Goal: Navigation & Orientation: Find specific page/section

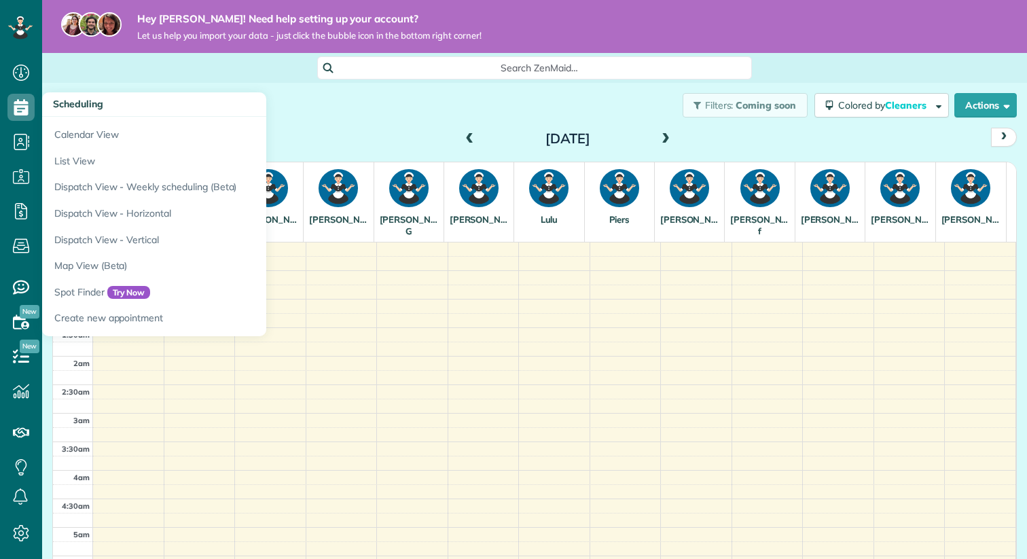
scroll to position [343, 0]
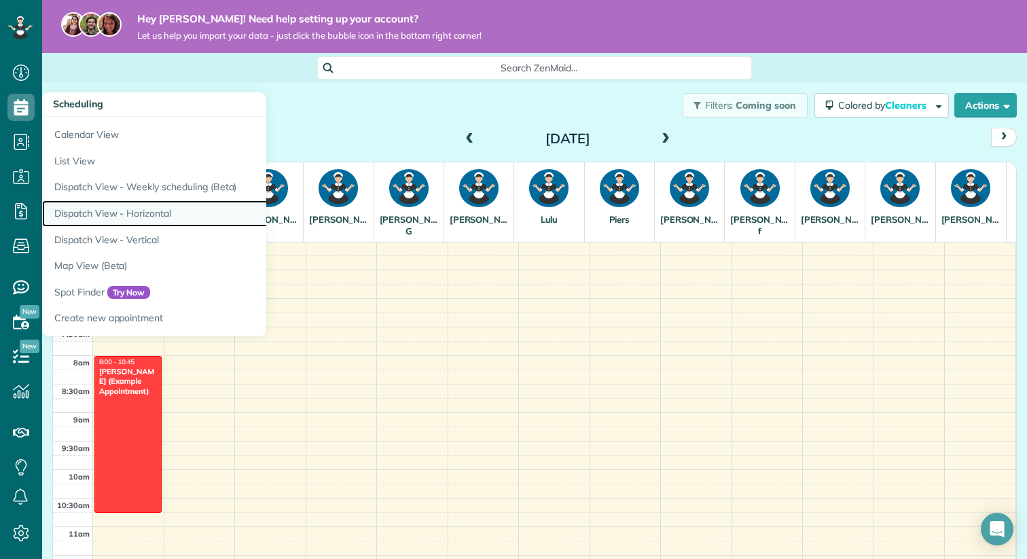
click at [116, 216] on link "Dispatch View - Horizontal" at bounding box center [212, 213] width 340 height 26
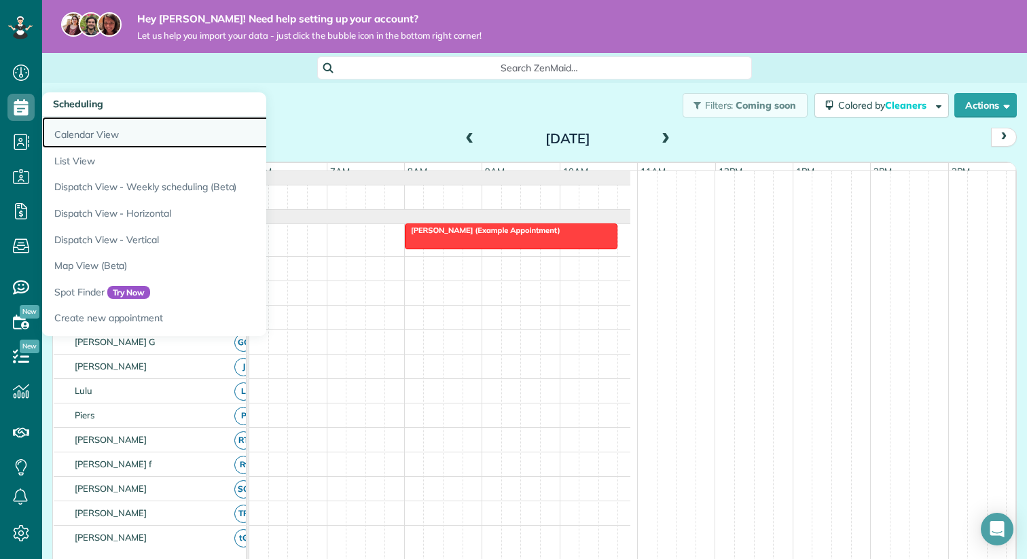
click at [77, 135] on link "Calendar View" at bounding box center [212, 132] width 340 height 31
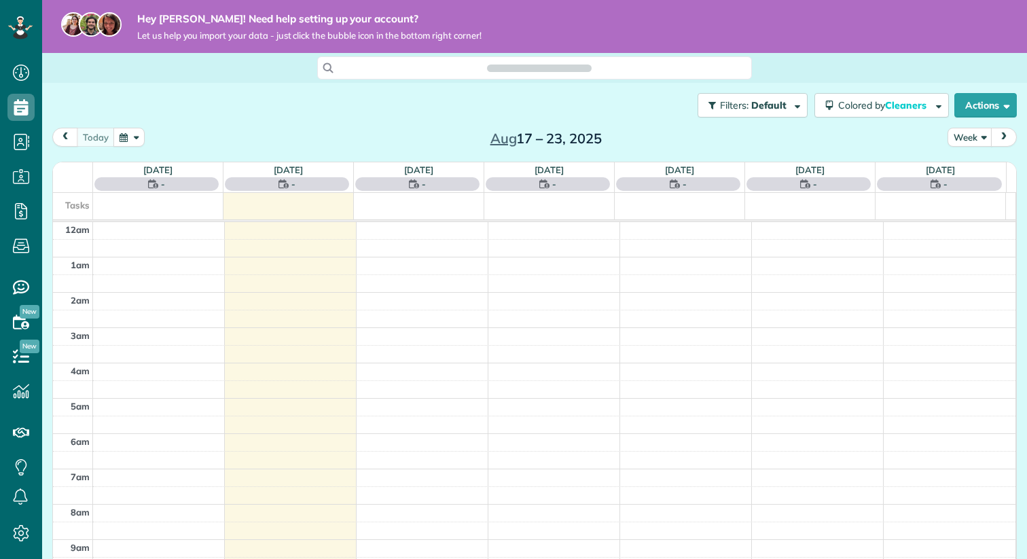
scroll to position [248, 0]
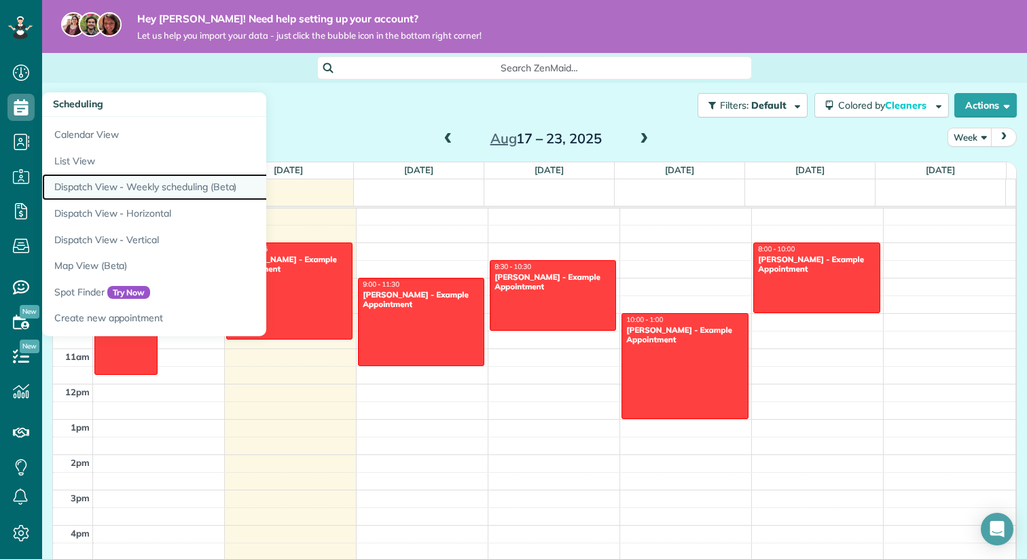
click at [120, 192] on link "Dispatch View - Weekly scheduling (Beta)" at bounding box center [212, 187] width 340 height 26
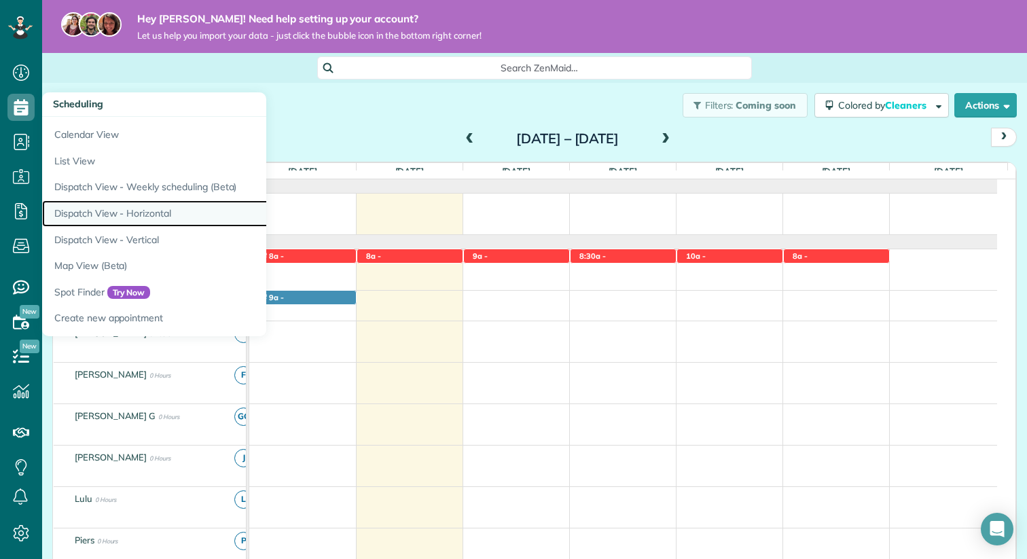
click at [96, 208] on link "Dispatch View - Horizontal" at bounding box center [212, 213] width 340 height 26
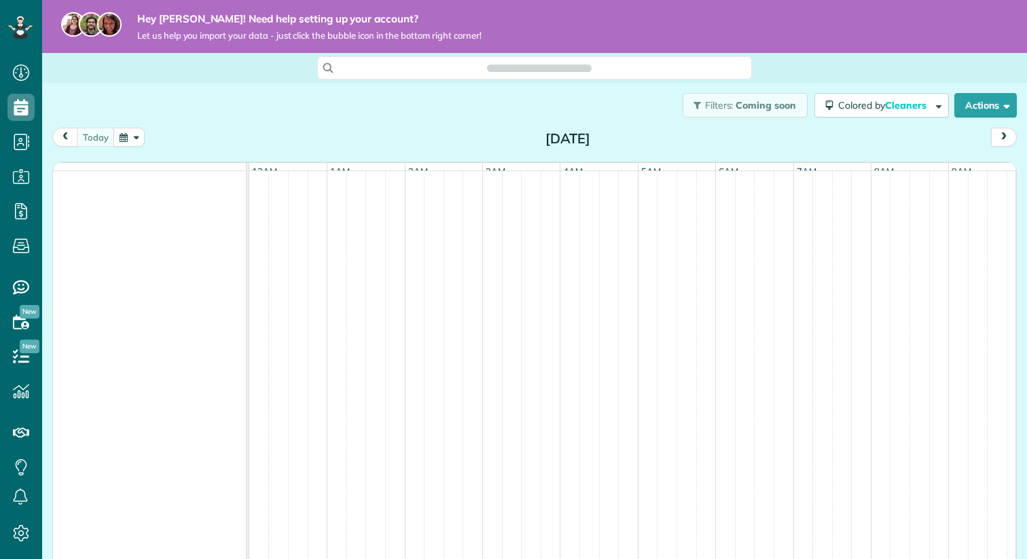
scroll to position [0, 467]
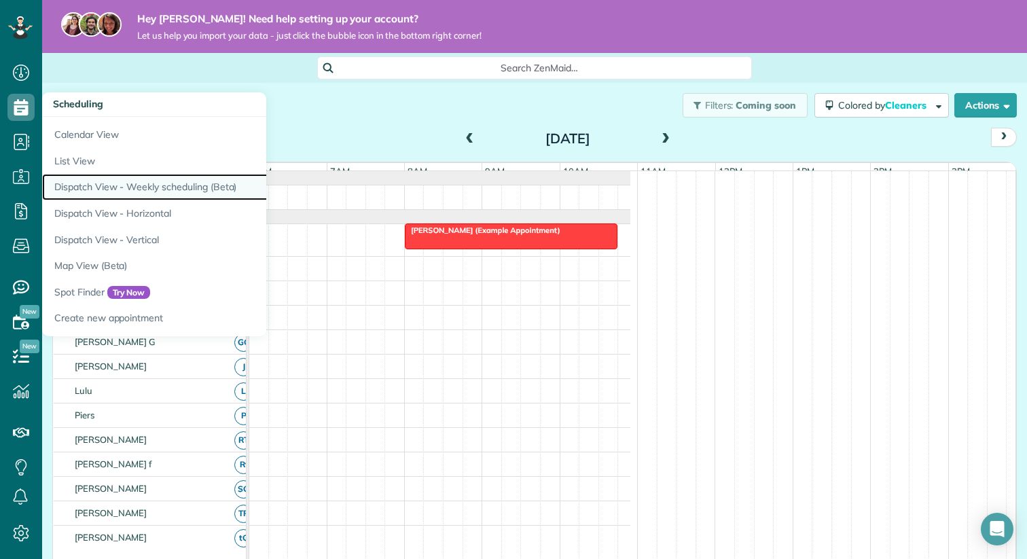
click at [97, 195] on link "Dispatch View - Weekly scheduling (Beta)" at bounding box center [212, 187] width 340 height 26
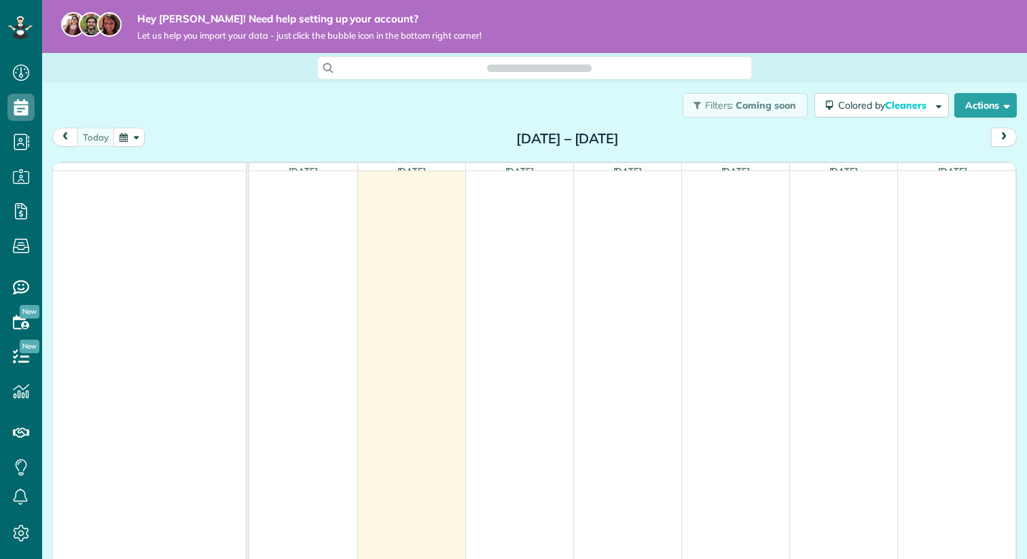
scroll to position [6, 6]
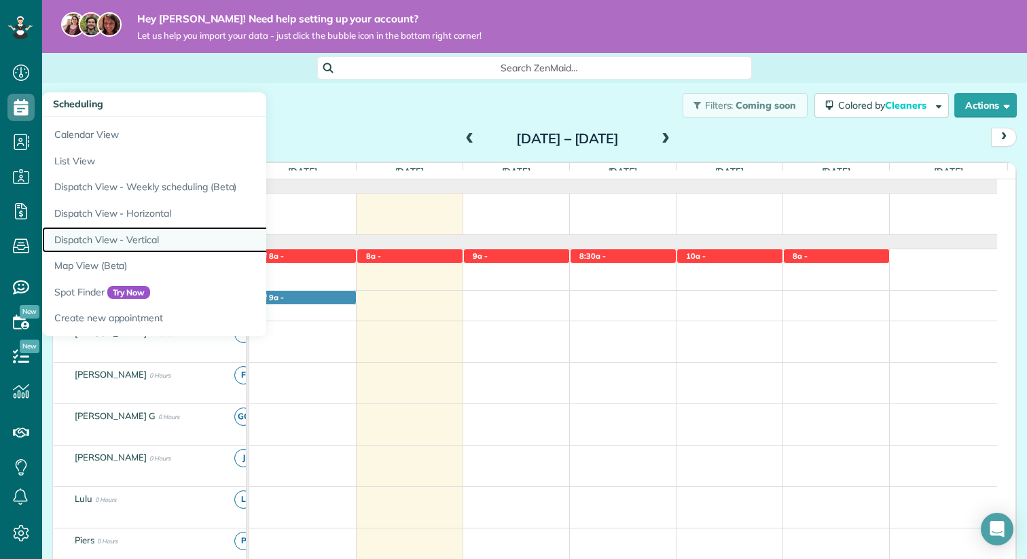
click at [92, 243] on link "Dispatch View - Vertical" at bounding box center [212, 240] width 340 height 26
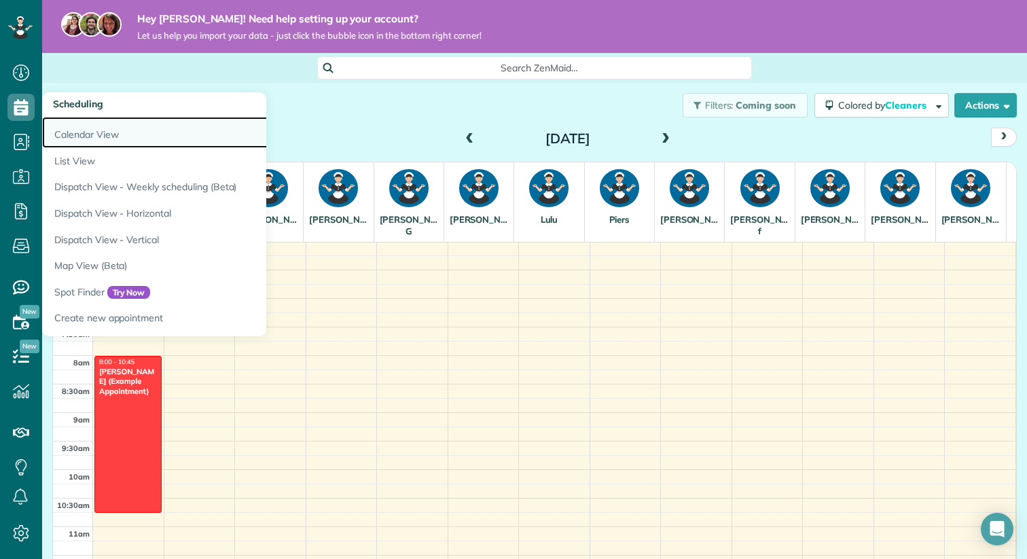
click at [109, 134] on link "Calendar View" at bounding box center [212, 132] width 340 height 31
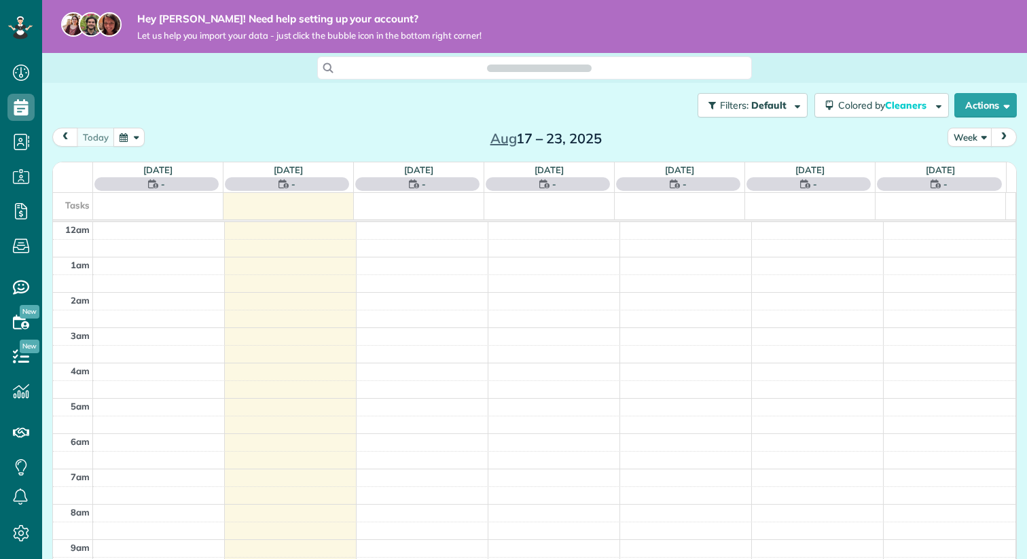
scroll to position [248, 0]
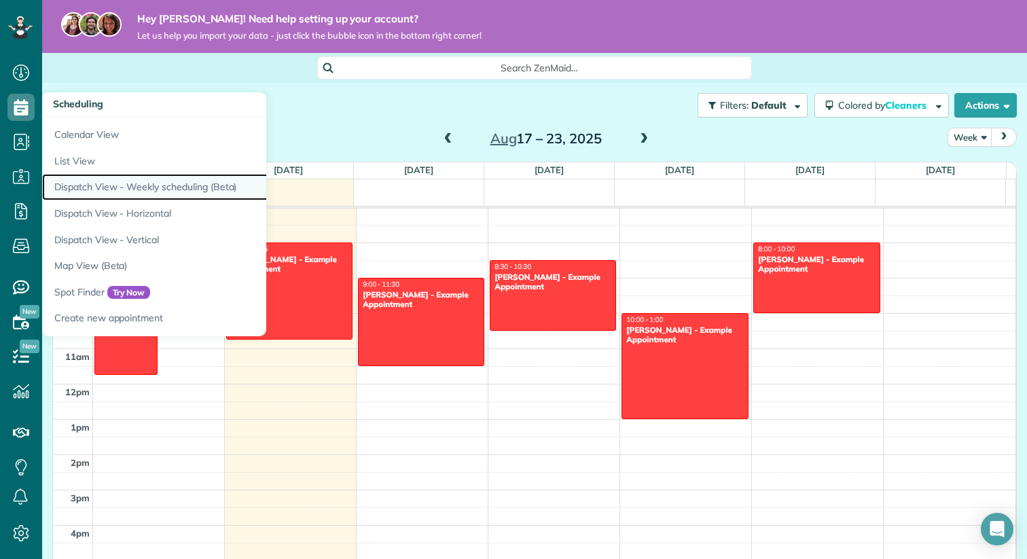
click at [145, 194] on link "Dispatch View - Weekly scheduling (Beta)" at bounding box center [212, 187] width 340 height 26
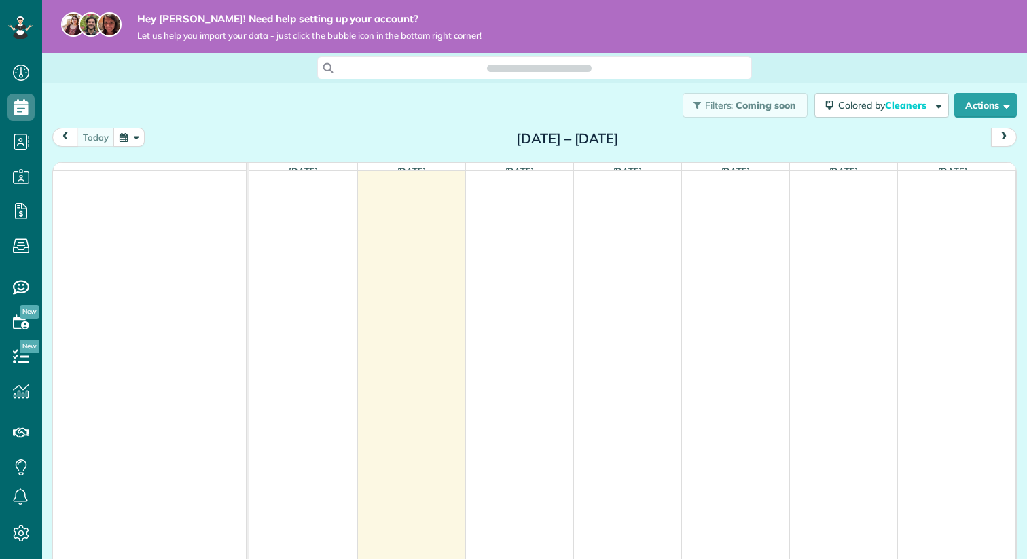
scroll to position [6, 6]
